Goal: Transaction & Acquisition: Purchase product/service

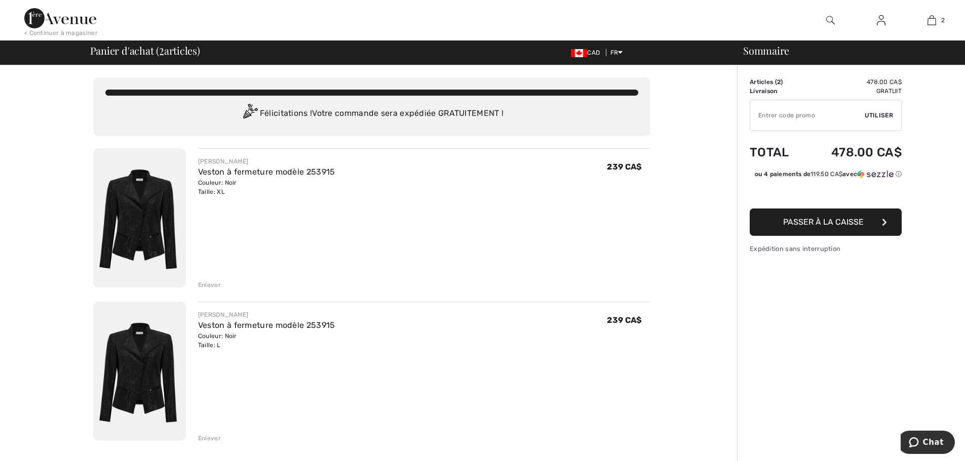
click at [209, 282] on div "Enlever" at bounding box center [209, 285] width 23 height 9
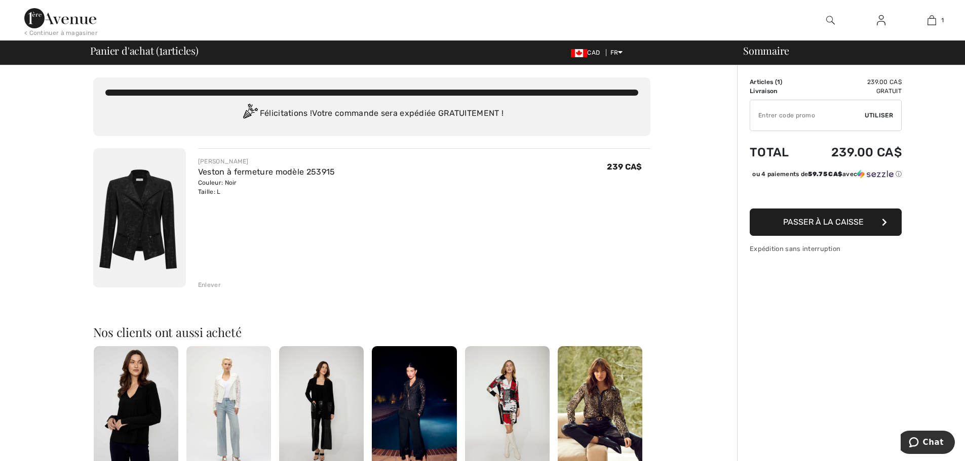
click at [590, 413] on img at bounding box center [599, 409] width 85 height 127
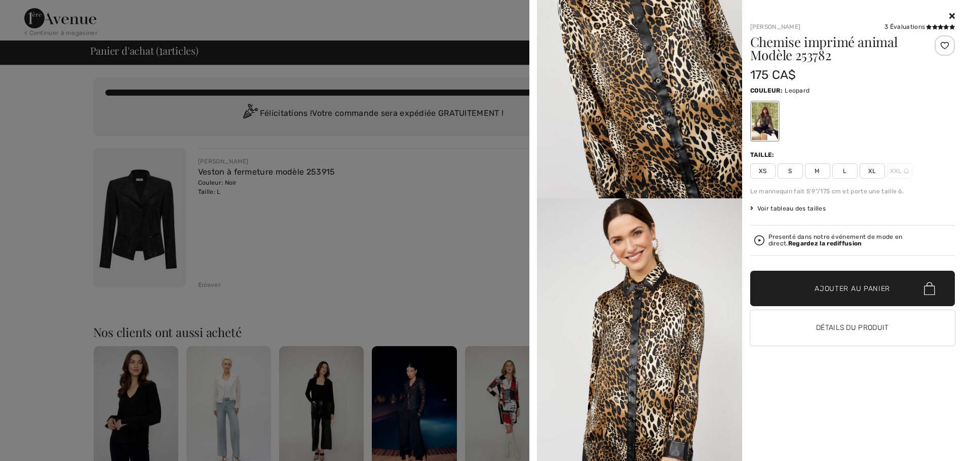
scroll to position [405, 0]
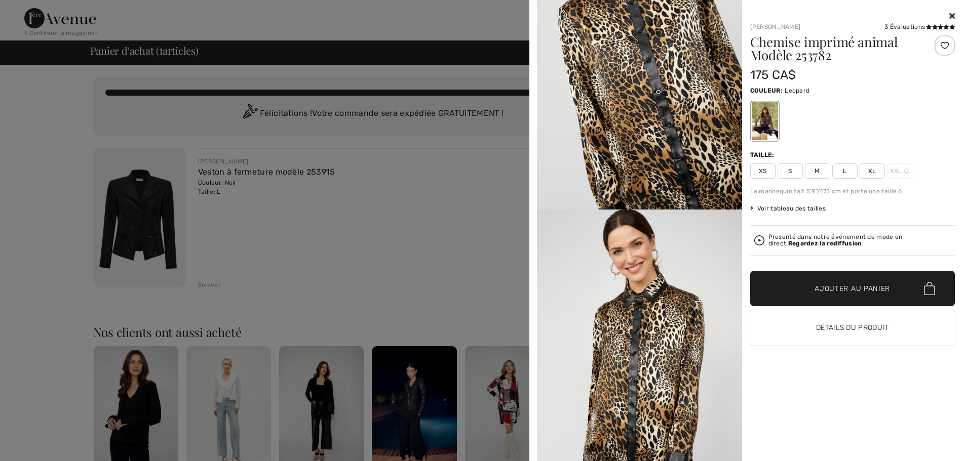
click at [804, 210] on span "Voir tableau des tailles" at bounding box center [788, 208] width 76 height 9
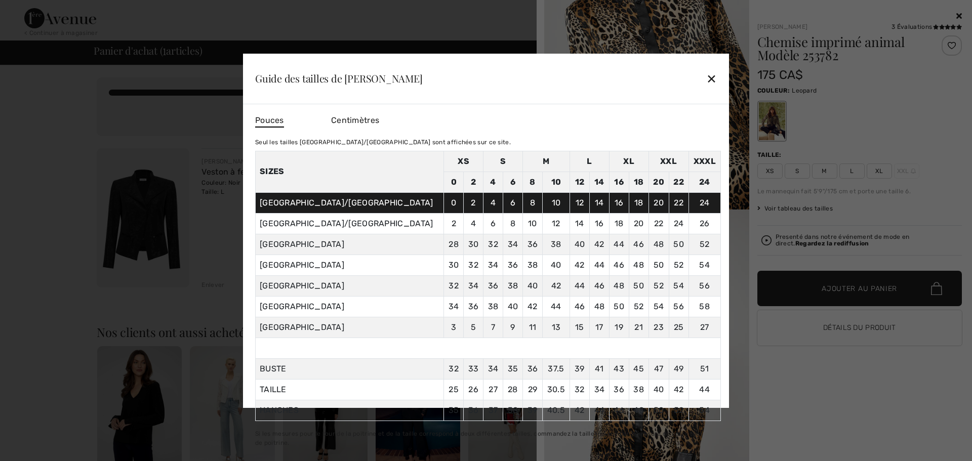
click at [712, 79] on div "✕" at bounding box center [711, 78] width 11 height 21
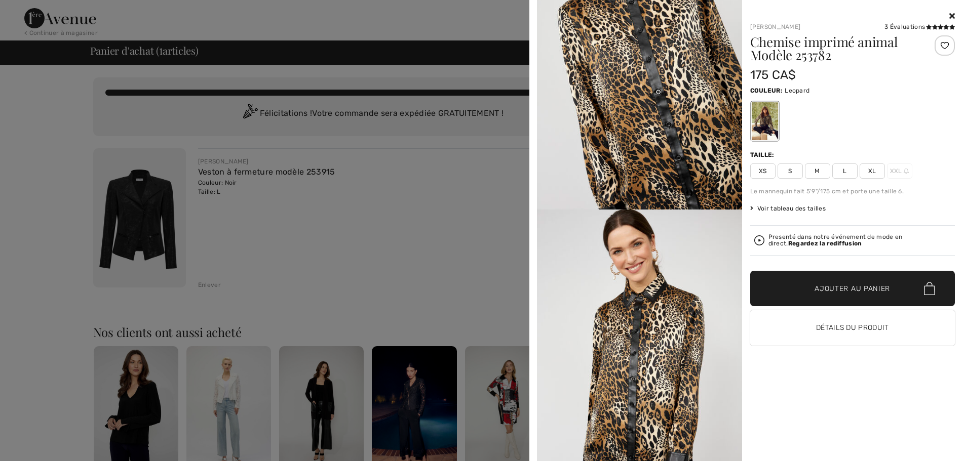
click at [847, 171] on span "L" at bounding box center [844, 171] width 25 height 15
click at [832, 288] on span "Ajouter au panier" at bounding box center [851, 289] width 75 height 11
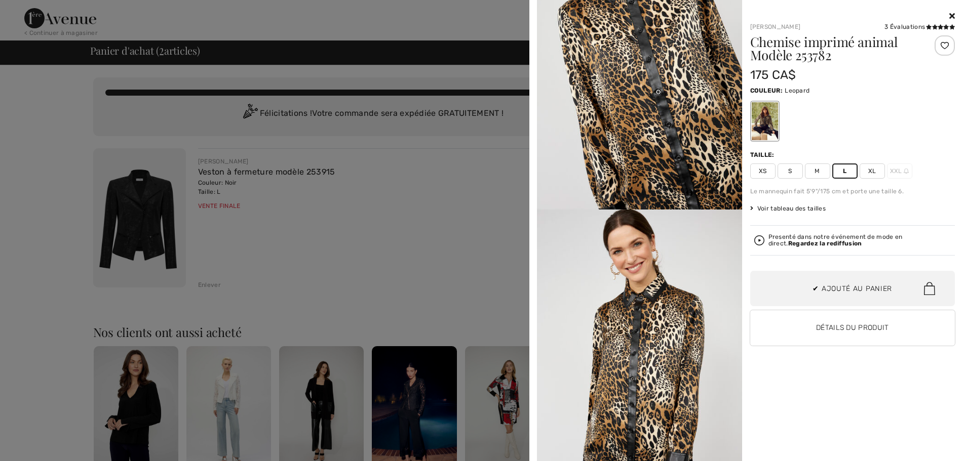
scroll to position [31, 0]
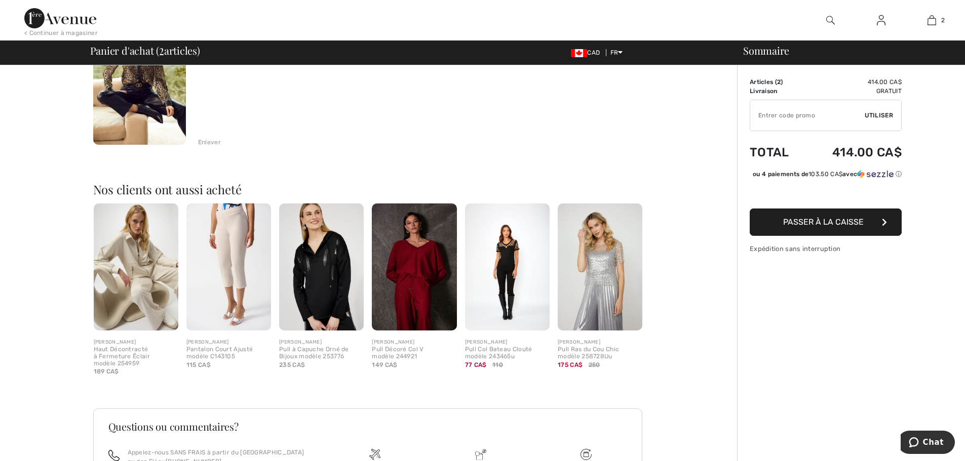
scroll to position [304, 0]
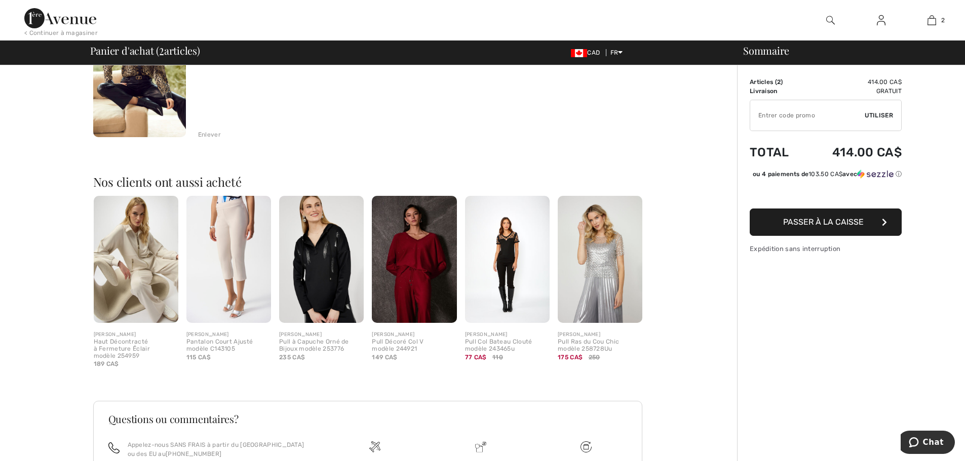
click at [331, 252] on img at bounding box center [321, 259] width 85 height 127
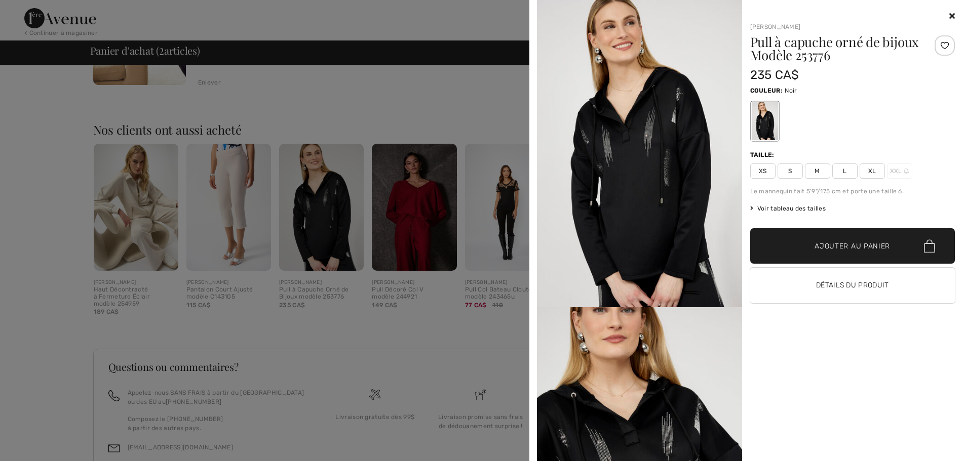
scroll to position [421, 0]
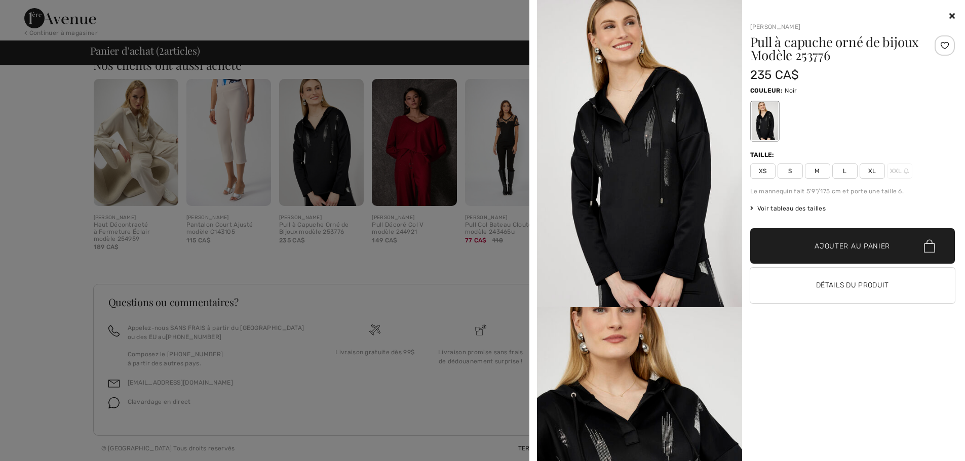
click at [949, 16] on icon at bounding box center [952, 16] width 6 height 8
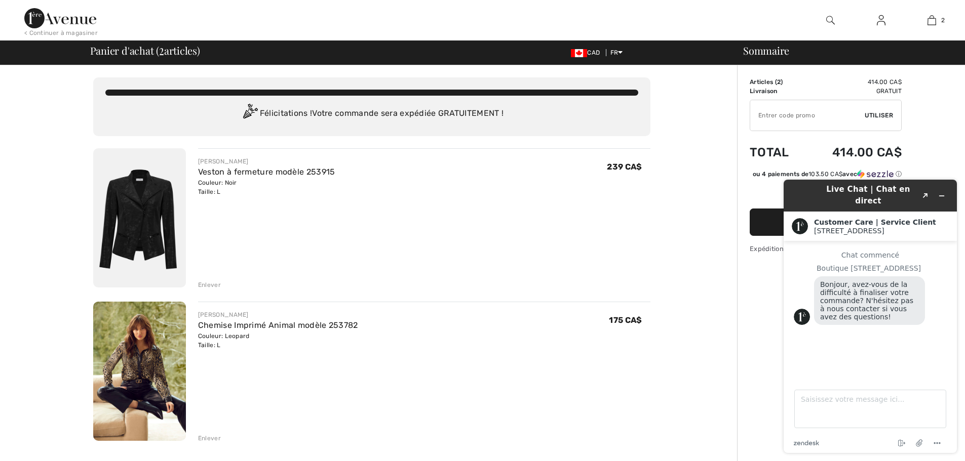
scroll to position [51, 0]
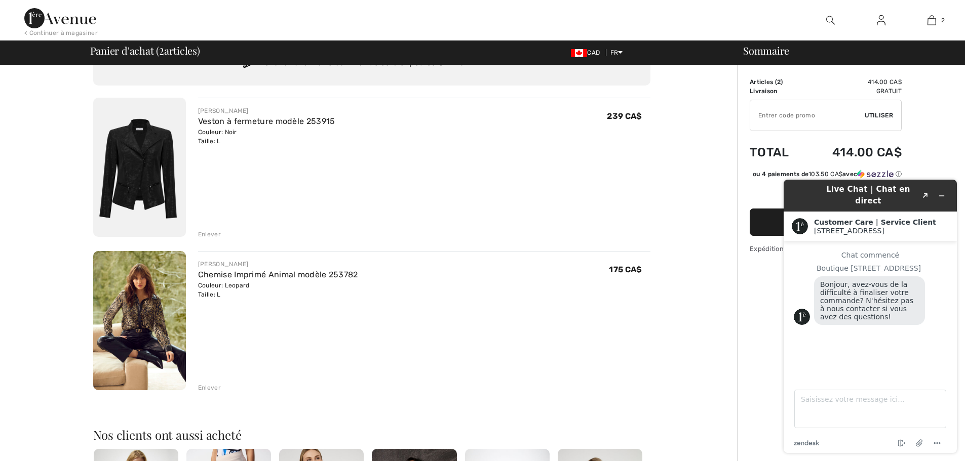
click at [132, 322] on img at bounding box center [139, 320] width 93 height 139
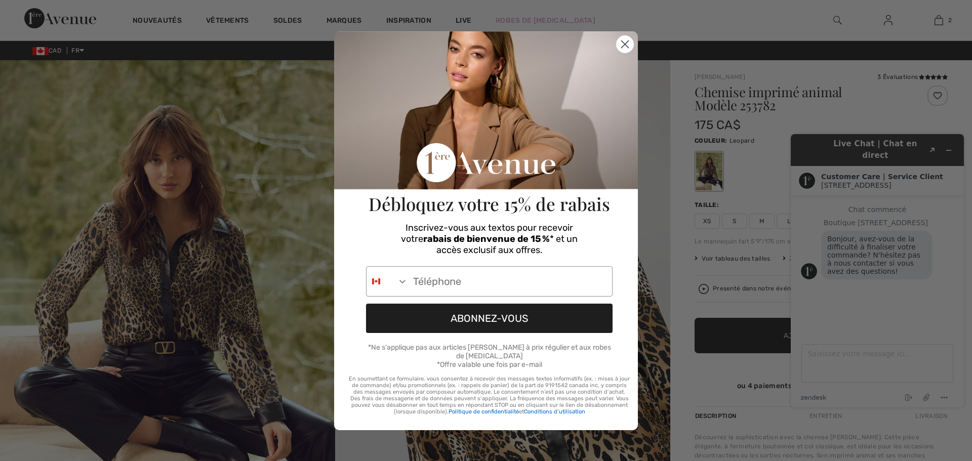
click at [623, 46] on icon "Close dialog" at bounding box center [625, 44] width 7 height 7
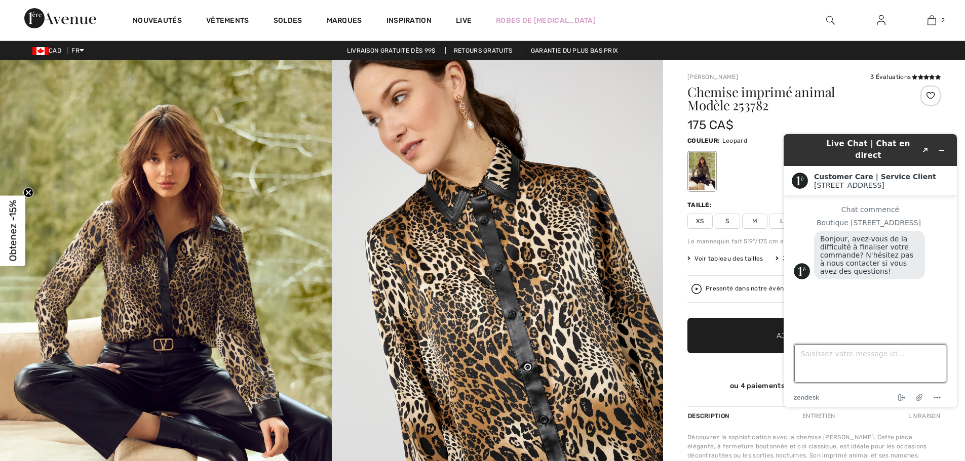
click at [845, 364] on textarea "Saisissez votre message ici..." at bounding box center [870, 363] width 152 height 38
type textarea "pour le retour si sa ne fait pas sa marche comment"
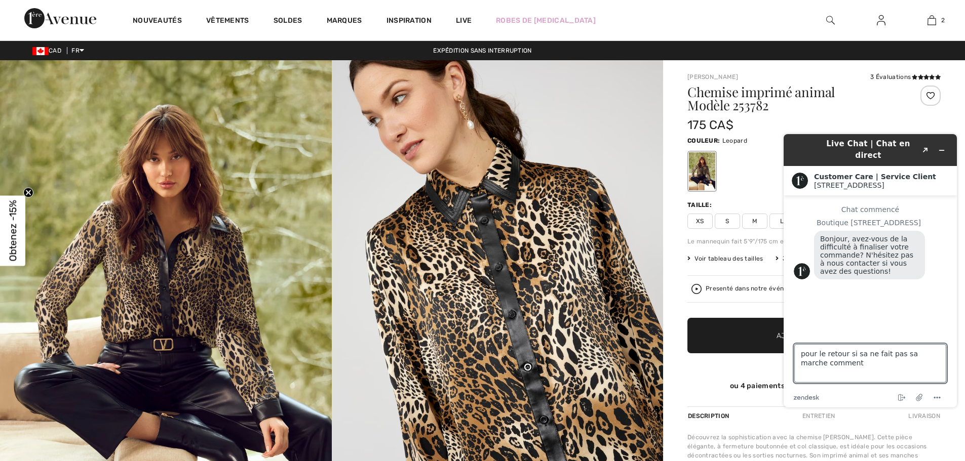
click at [873, 324] on main "Chat commencé Boutique 1ère Avenue Bonjour, avez-vous de la difficulté à finali…" at bounding box center [871, 263] width 166 height 137
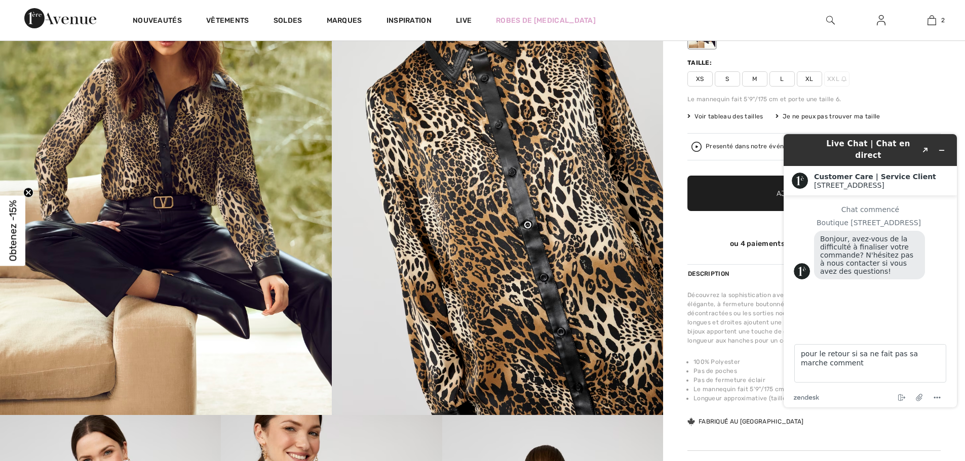
scroll to position [203, 0]
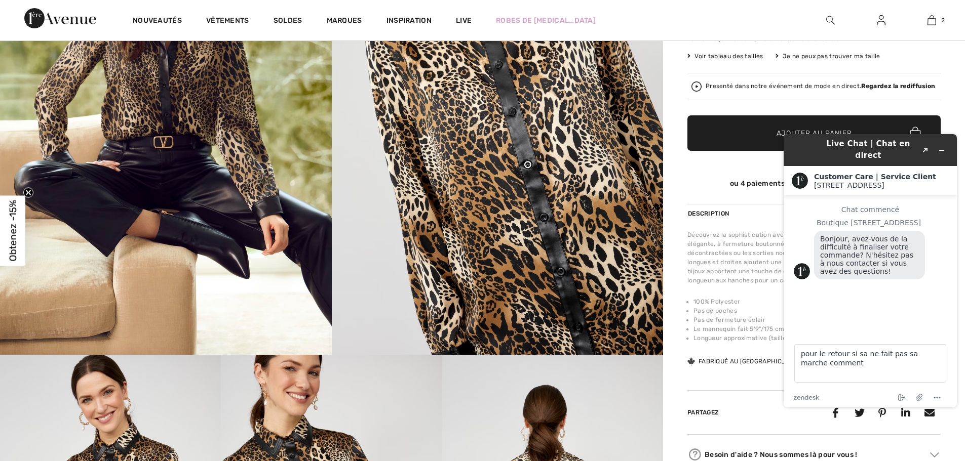
click at [906, 181] on div "[STREET_ADDRESS]" at bounding box center [881, 185] width 135 height 8
click at [926, 148] on icon "Popout" at bounding box center [925, 150] width 5 height 5
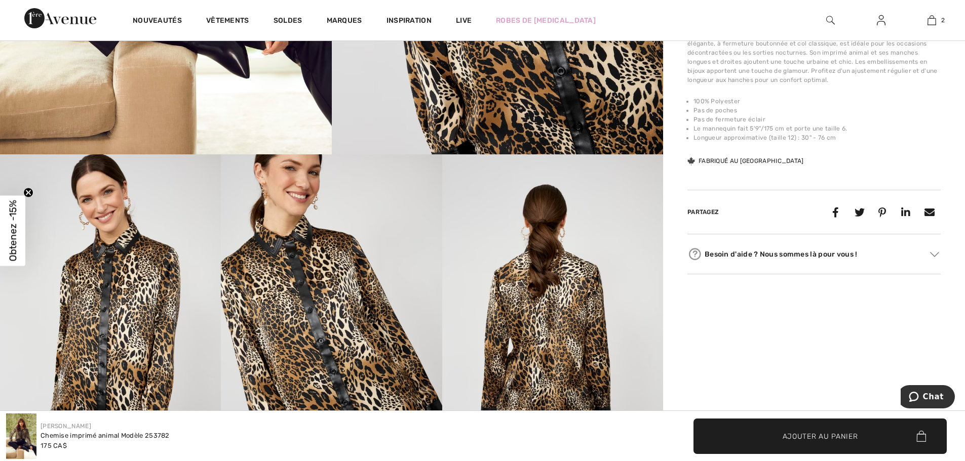
scroll to position [405, 0]
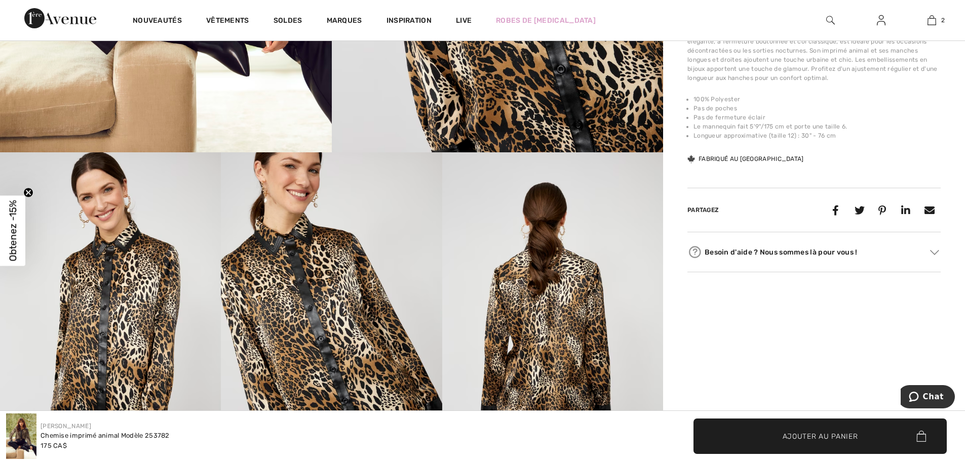
click at [721, 255] on div "Besoin d'aide ? Nous sommes là pour vous !" at bounding box center [813, 252] width 253 height 15
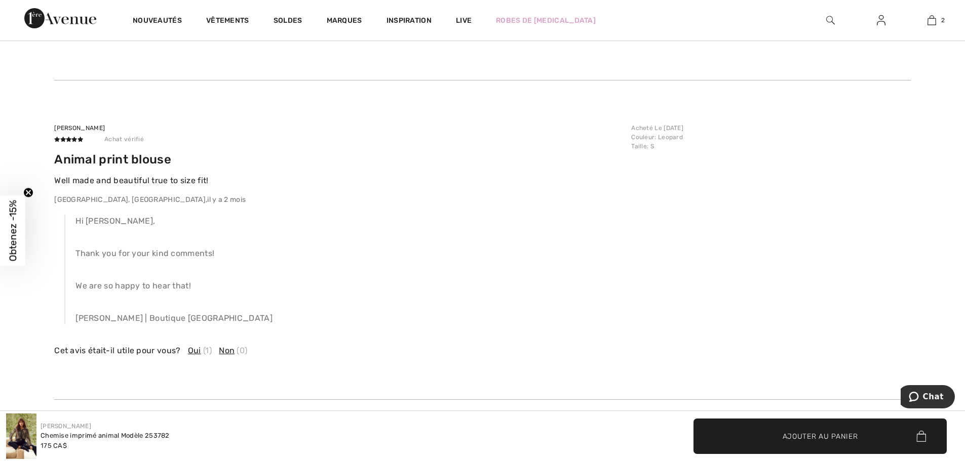
scroll to position [1873, 0]
click at [15, 231] on span "Obtenez -15%" at bounding box center [13, 230] width 12 height 61
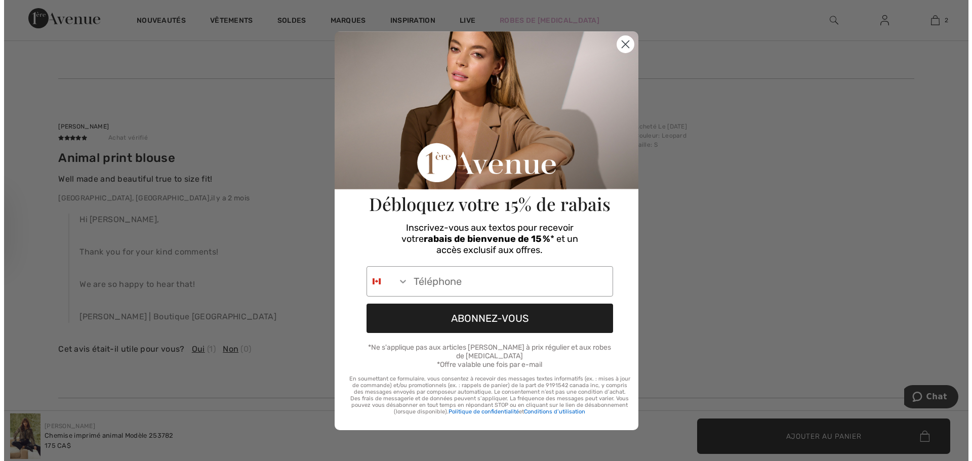
scroll to position [1888, 0]
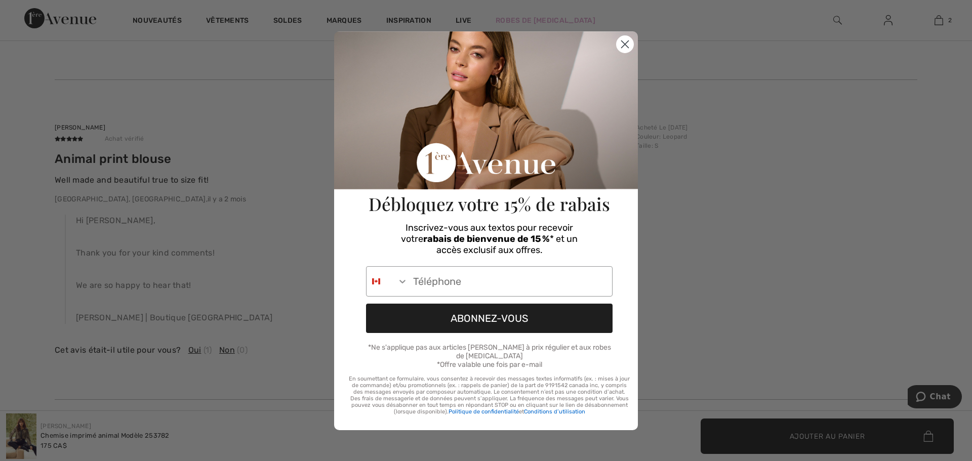
click at [624, 47] on icon "Close dialog" at bounding box center [625, 44] width 7 height 7
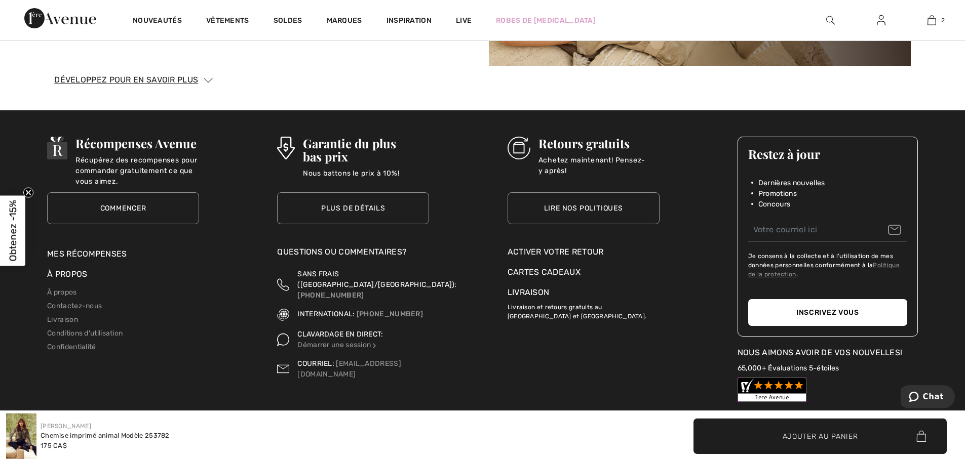
scroll to position [2481, 0]
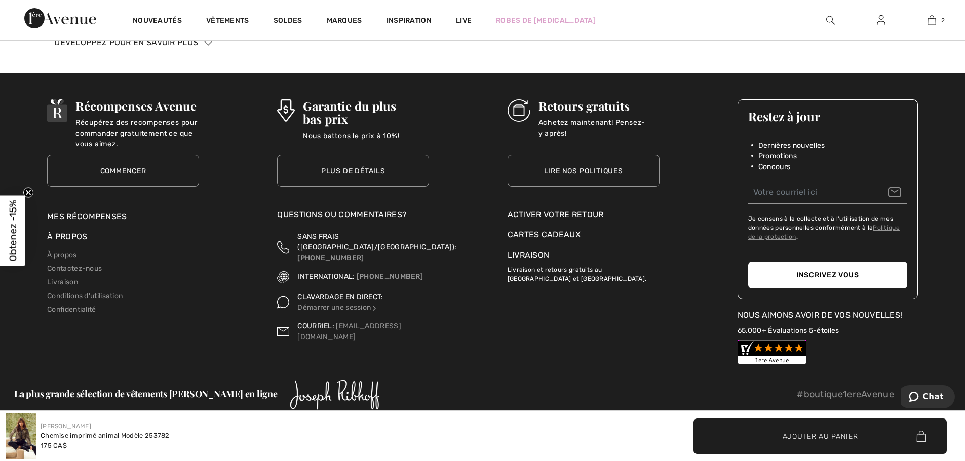
click at [520, 109] on img at bounding box center [518, 110] width 23 height 23
click at [547, 107] on h3 "Retours gratuits" at bounding box center [598, 105] width 121 height 13
click at [559, 171] on link "Lire nos politiques" at bounding box center [583, 171] width 152 height 32
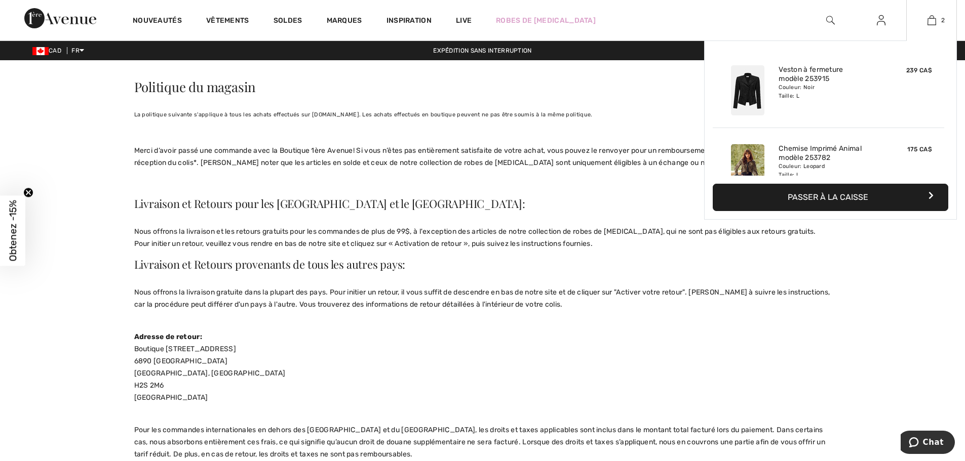
click at [816, 204] on button "Passer à la caisse" at bounding box center [829, 197] width 235 height 27
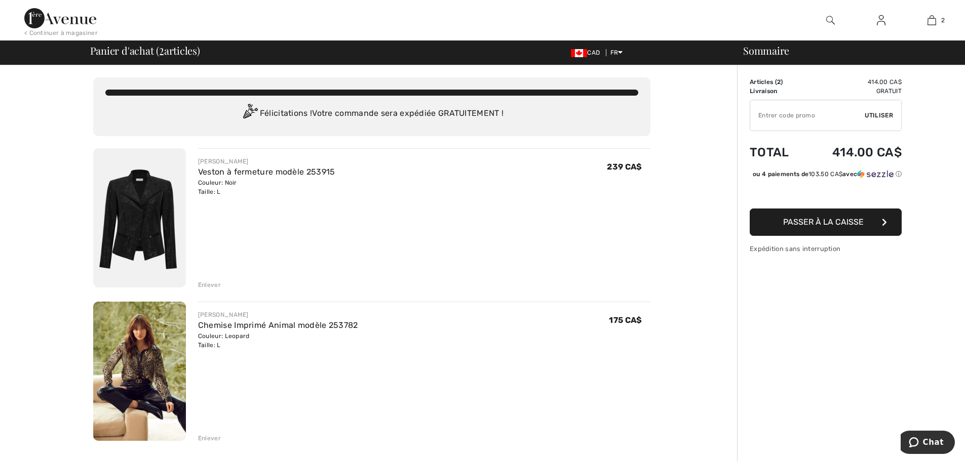
click at [804, 227] on span "Passer à la caisse" at bounding box center [823, 222] width 81 height 10
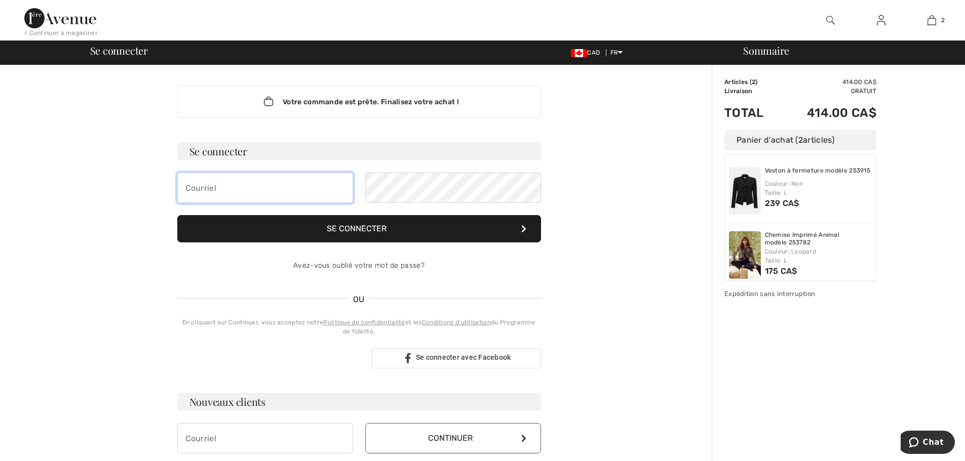
click at [266, 193] on input "email" at bounding box center [265, 188] width 176 height 30
type input "[EMAIL_ADDRESS][DOMAIN_NAME]"
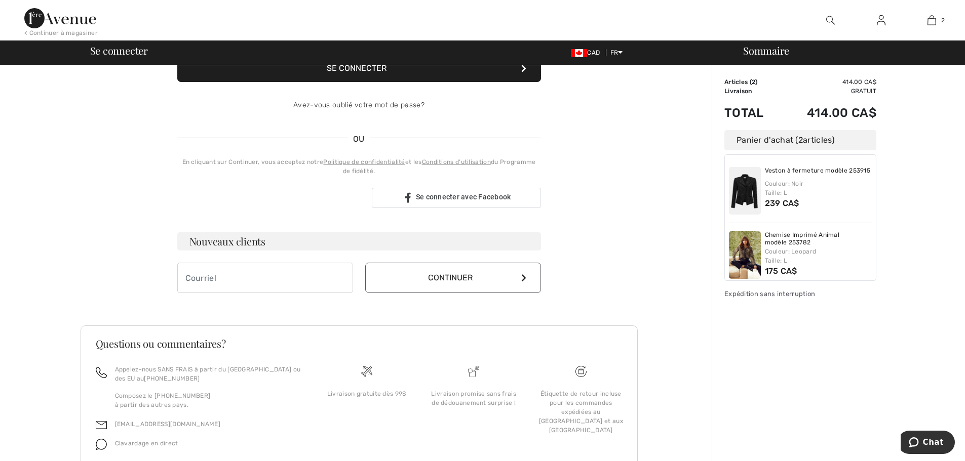
scroll to position [202, 0]
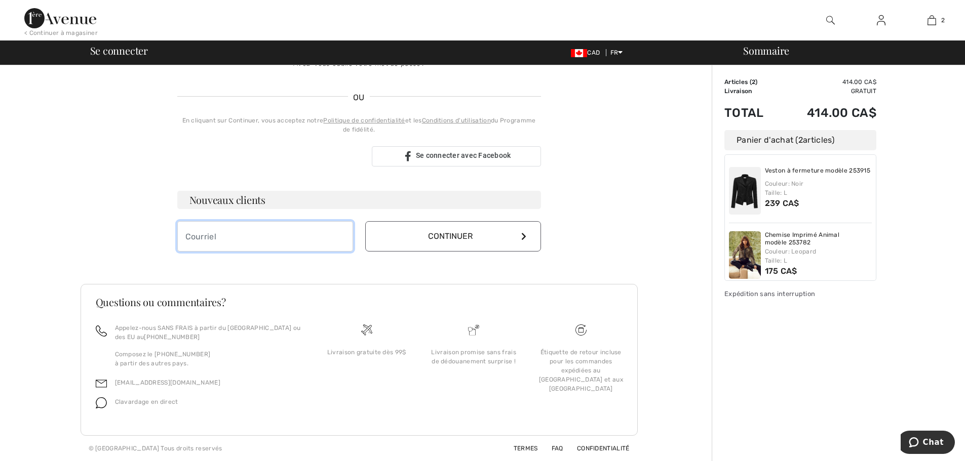
click at [285, 236] on input "email" at bounding box center [265, 236] width 176 height 30
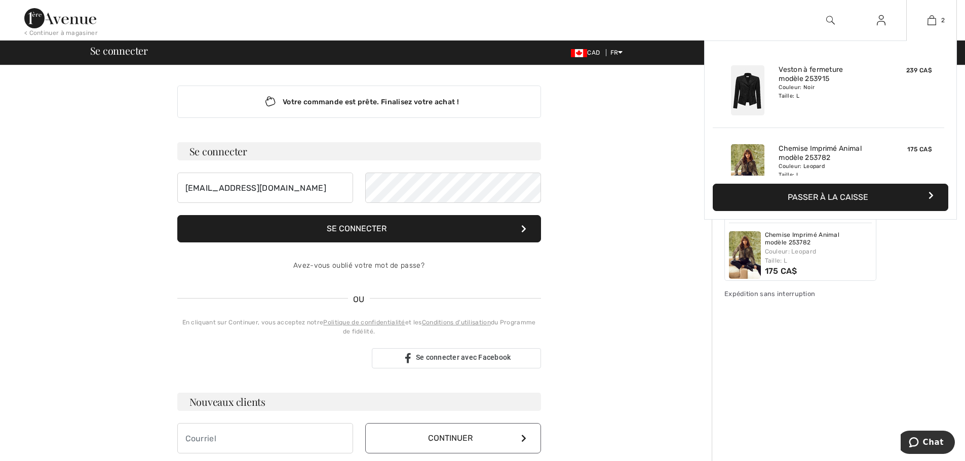
click at [766, 201] on button "Passer à la caisse" at bounding box center [829, 197] width 235 height 27
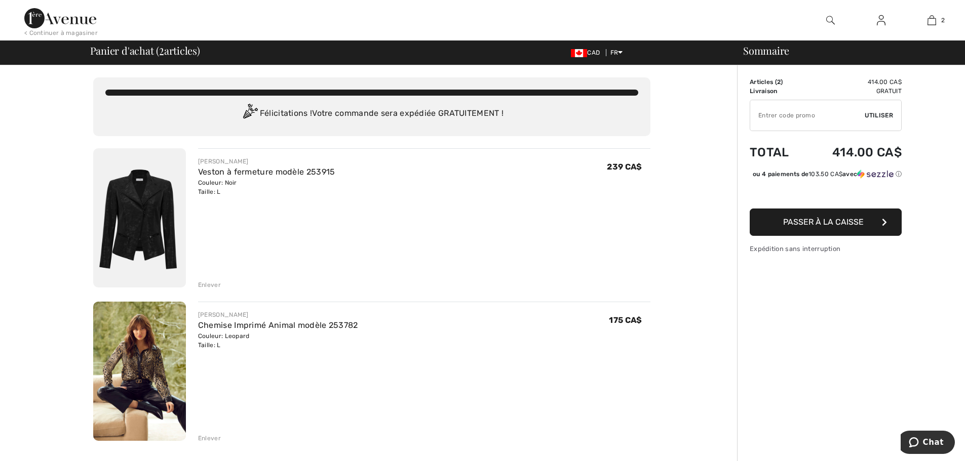
click at [804, 227] on span "Passer à la caisse" at bounding box center [823, 222] width 81 height 10
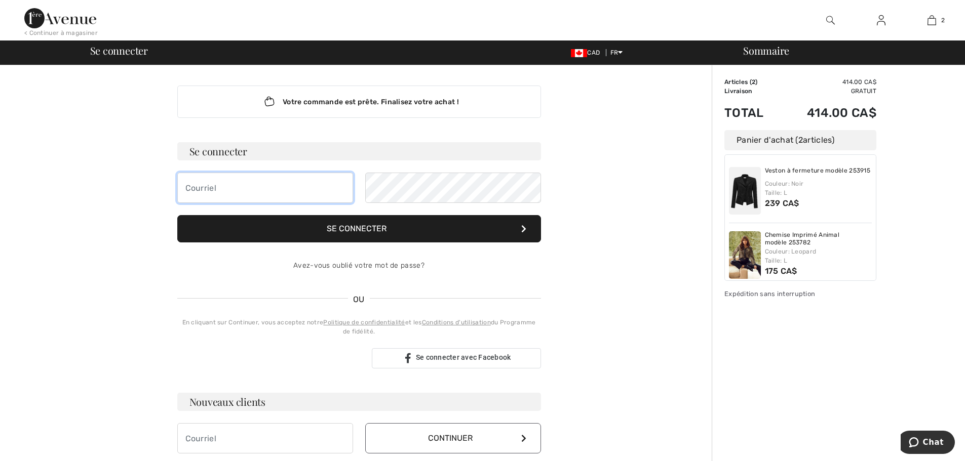
click at [264, 190] on input "email" at bounding box center [265, 188] width 176 height 30
type input "jomartineau@hotmail.com"
click at [372, 234] on button "Se connecter" at bounding box center [359, 228] width 364 height 27
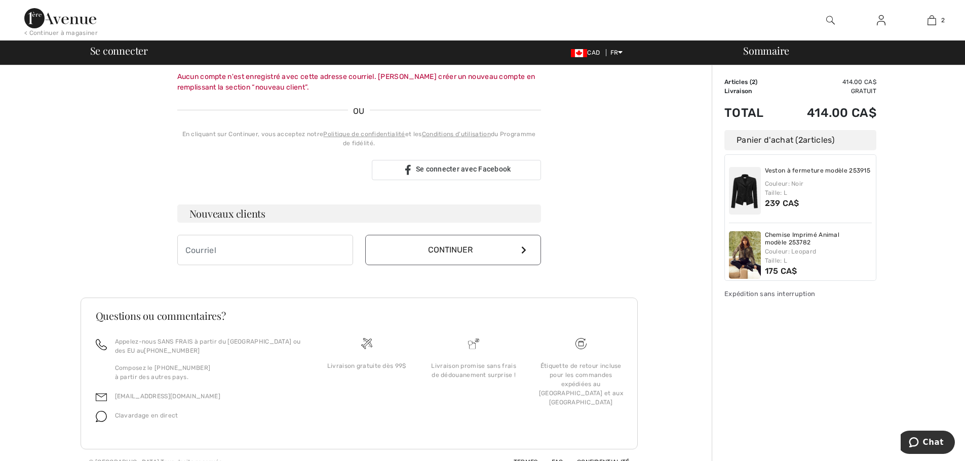
scroll to position [223, 0]
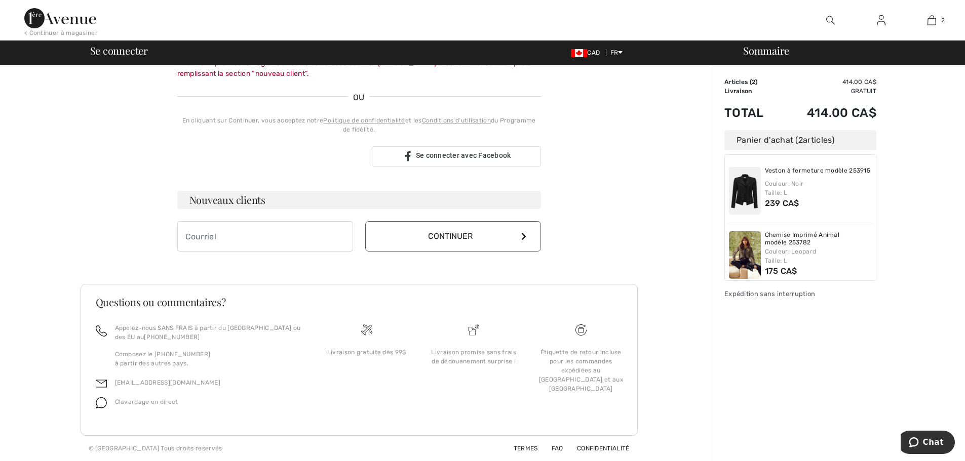
click at [736, 248] on img at bounding box center [745, 255] width 32 height 48
